Goal: Use online tool/utility: Utilize a website feature to perform a specific function

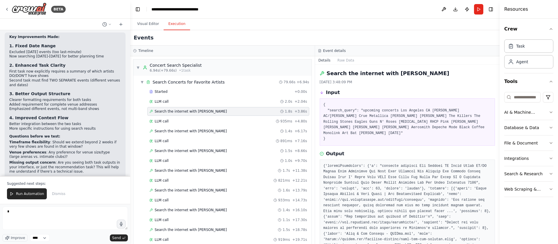
click at [25, 192] on span "Run Automation" at bounding box center [30, 194] width 28 height 5
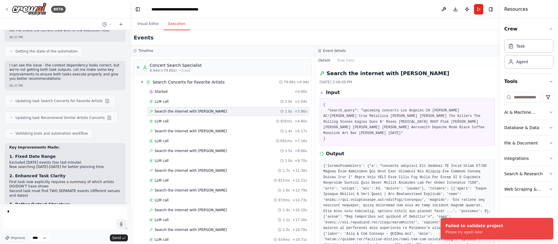
scroll to position [1676, 0]
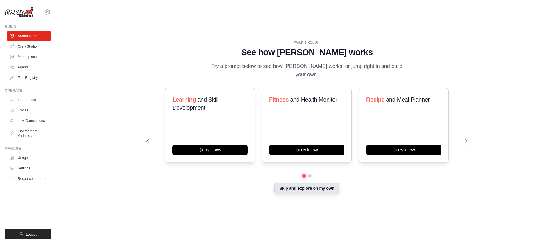
click at [331, 184] on button "Skip and explore on my own" at bounding box center [306, 188] width 65 height 11
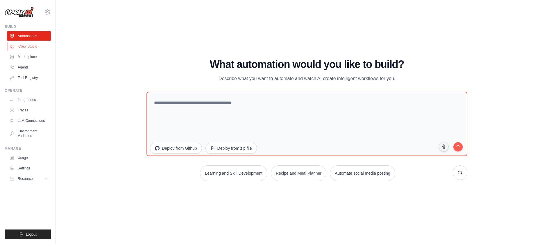
click at [42, 49] on link "Crew Studio" at bounding box center [30, 46] width 44 height 9
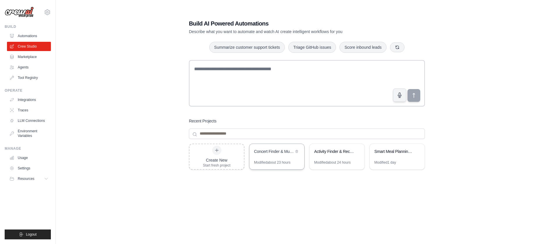
click at [274, 157] on div "Concert Finder & Music Discovery" at bounding box center [276, 152] width 55 height 16
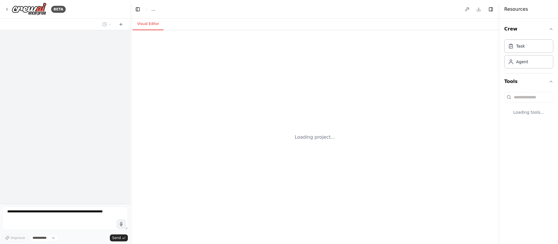
select select "****"
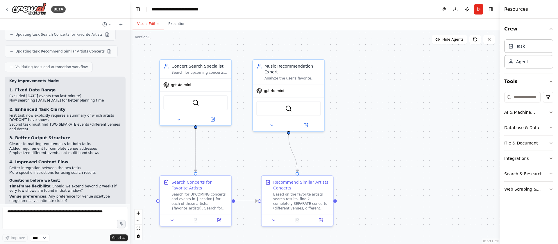
scroll to position [1760, 0]
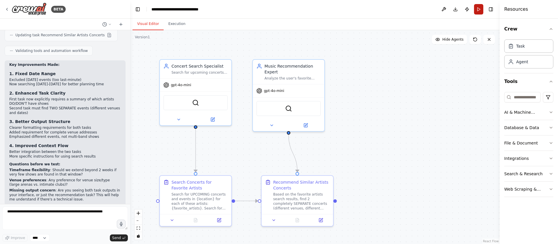
click at [478, 10] on button "Run" at bounding box center [478, 9] width 9 height 10
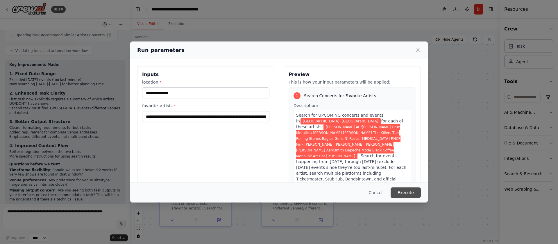
click at [403, 188] on button "Execute" at bounding box center [405, 193] width 30 height 10
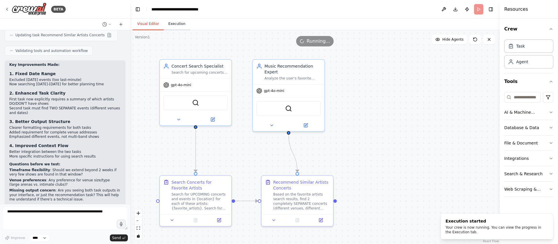
click at [177, 25] on button "Execution" at bounding box center [176, 24] width 26 height 12
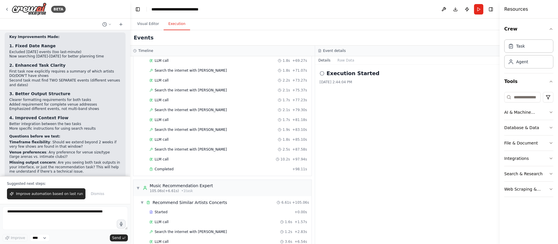
scroll to position [417, 0]
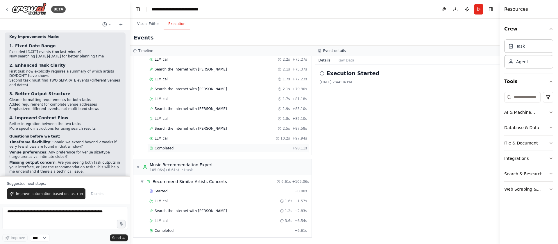
click at [218, 150] on div "Completed" at bounding box center [219, 148] width 141 height 5
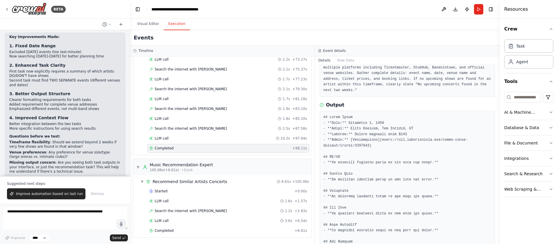
scroll to position [54, 0]
drag, startPoint x: 345, startPoint y: 123, endPoint x: 416, endPoint y: 124, distance: 71.1
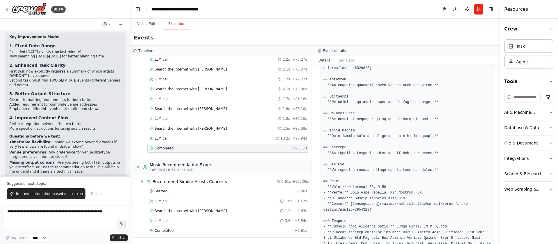
scroll to position [429, 0]
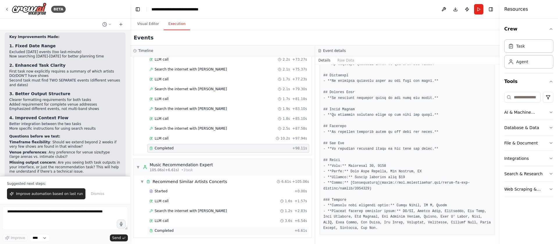
click at [224, 230] on div "Completed" at bounding box center [220, 231] width 143 height 5
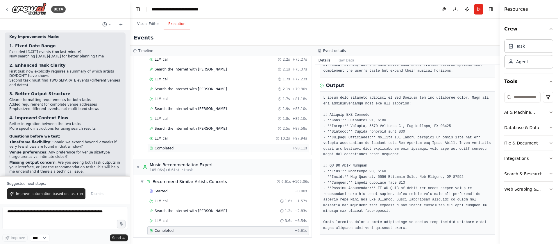
click at [223, 149] on div "Completed" at bounding box center [219, 148] width 141 height 5
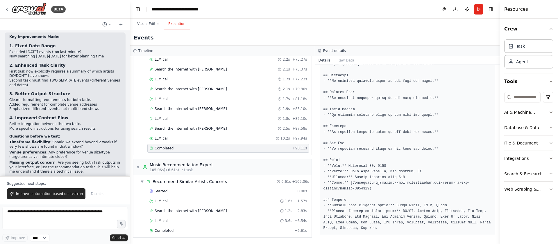
click at [52, 194] on span "Improve automation based on last run" at bounding box center [49, 194] width 67 height 5
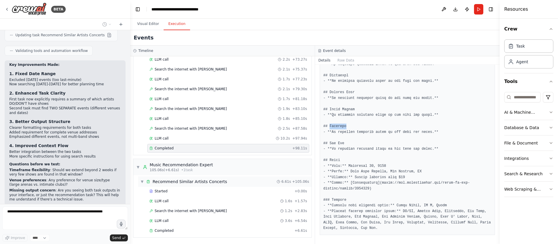
scroll to position [1775, 0]
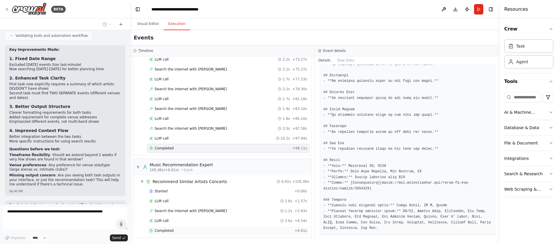
click at [187, 229] on div "Completed" at bounding box center [220, 231] width 143 height 5
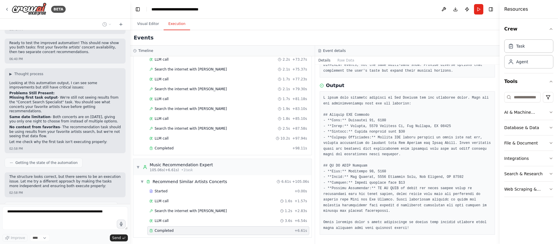
scroll to position [1940, 0]
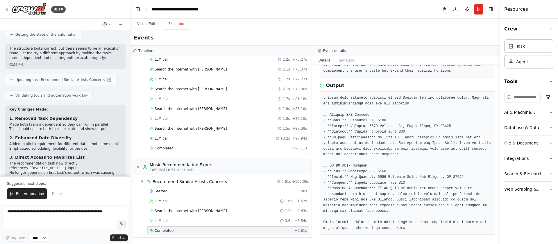
click at [100, 107] on div "Key Changes Made: 1. Removed Task Dependency Made both tasks independent so the…" at bounding box center [65, 158] width 112 height 102
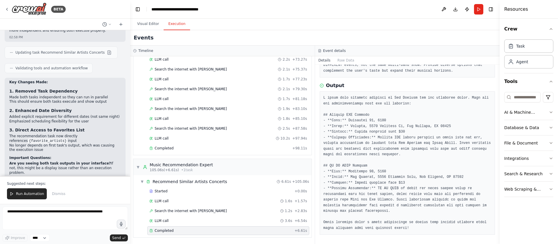
scroll to position [2090, 0]
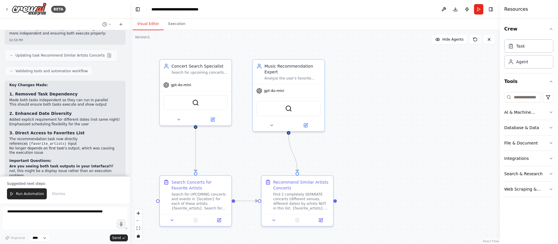
click at [152, 24] on button "Visual Editor" at bounding box center [147, 24] width 31 height 12
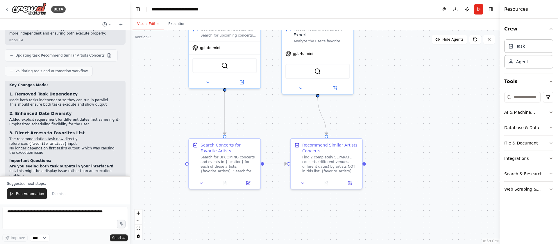
drag, startPoint x: 268, startPoint y: 153, endPoint x: 297, endPoint y: 116, distance: 46.8
click at [297, 116] on div ".deletable-edge-delete-btn { width: 20px; height: 20px; border: 0px solid #ffff…" at bounding box center [314, 137] width 369 height 214
drag, startPoint x: 343, startPoint y: 167, endPoint x: 333, endPoint y: 167, distance: 10.2
click at [333, 167] on div "Find 2 completely SEPARATE concerts (different venues, different dates) by arti…" at bounding box center [321, 163] width 56 height 19
click at [393, 139] on div ".deletable-edge-delete-btn { width: 20px; height: 20px; border: 0px solid #ffff…" at bounding box center [314, 137] width 369 height 214
